Goal: Transaction & Acquisition: Purchase product/service

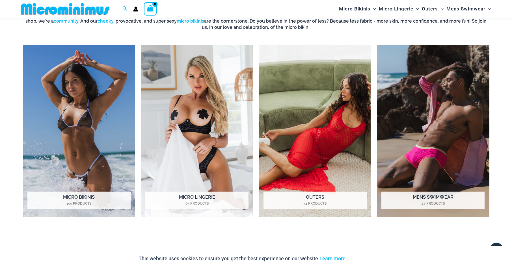
scroll to position [476, 0]
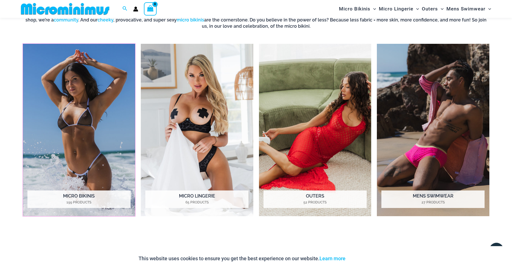
click at [89, 148] on img "Visit product category Micro Bikinis" at bounding box center [79, 130] width 113 height 173
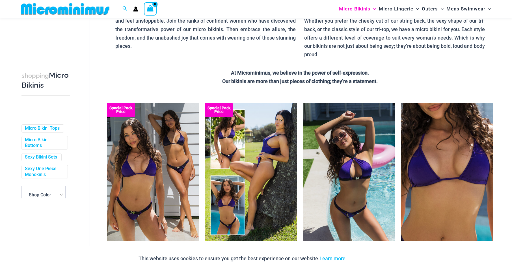
scroll to position [28, 0]
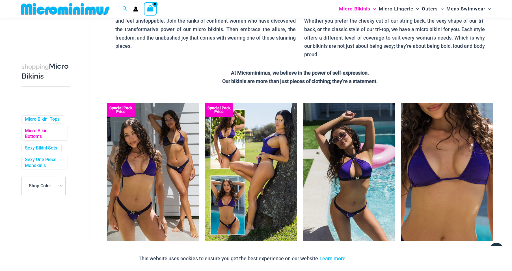
click at [37, 137] on link "Micro Bikini Bottoms" at bounding box center [44, 134] width 38 height 12
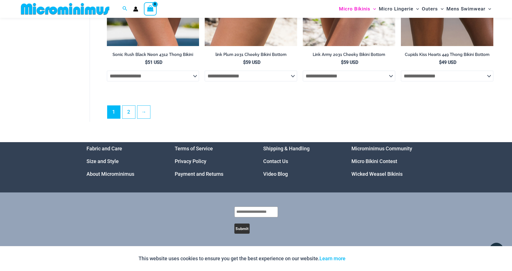
scroll to position [1665, 0]
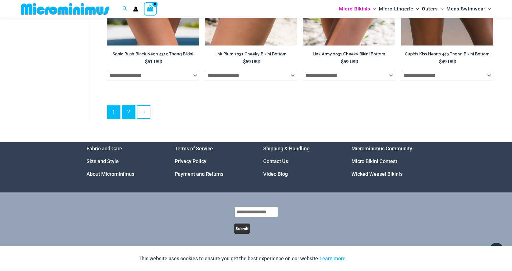
click at [130, 111] on link "2" at bounding box center [128, 111] width 13 height 13
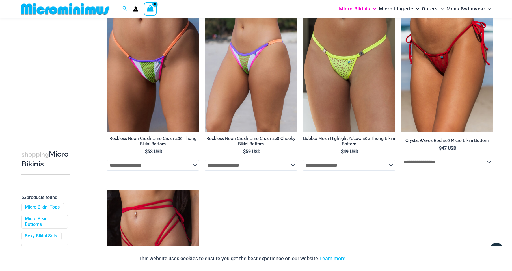
scroll to position [844, 0]
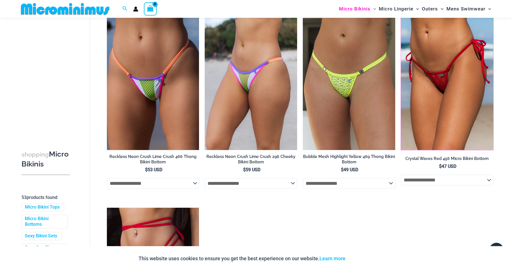
click at [401, 12] on img at bounding box center [401, 12] width 0 height 0
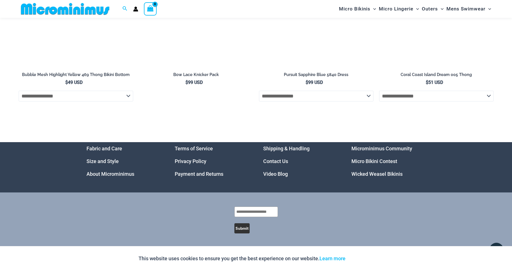
scroll to position [2163, 0]
